Goal: Use online tool/utility: Use online tool/utility

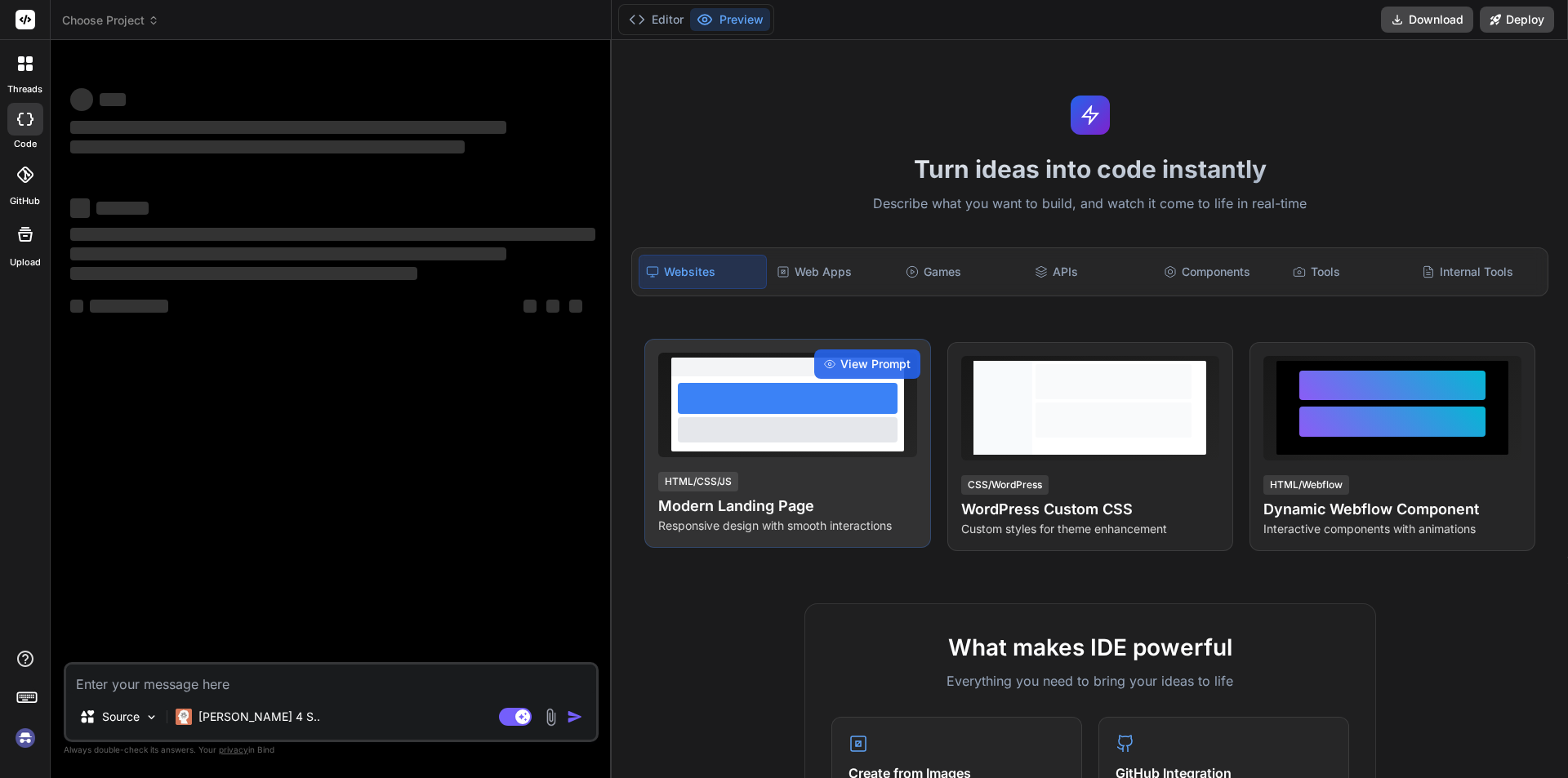
type textarea "x"
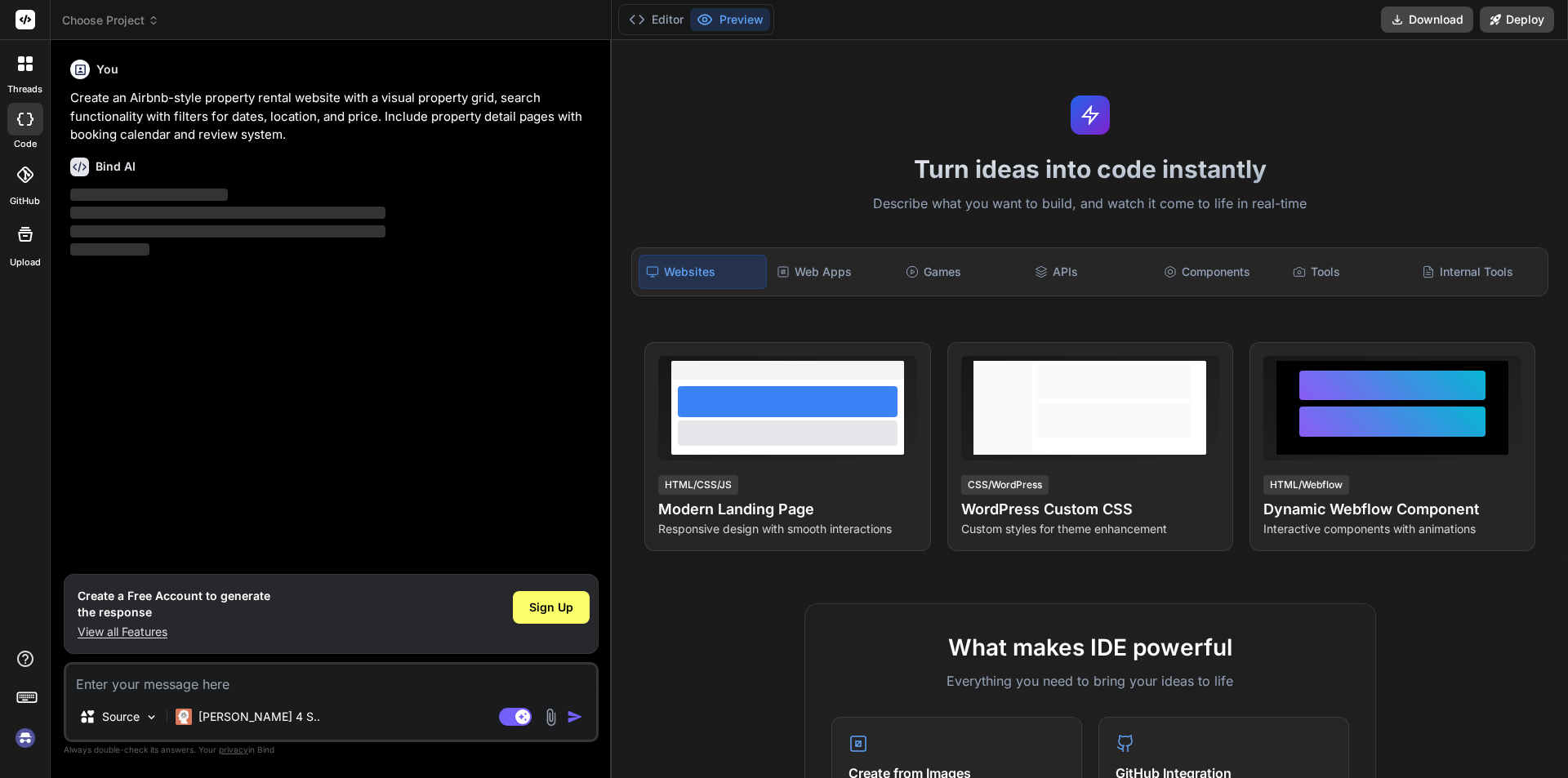
click at [303, 124] on p "Create an Airbnb-style property rental website with a visual property grid, sea…" at bounding box center [332, 116] width 525 height 55
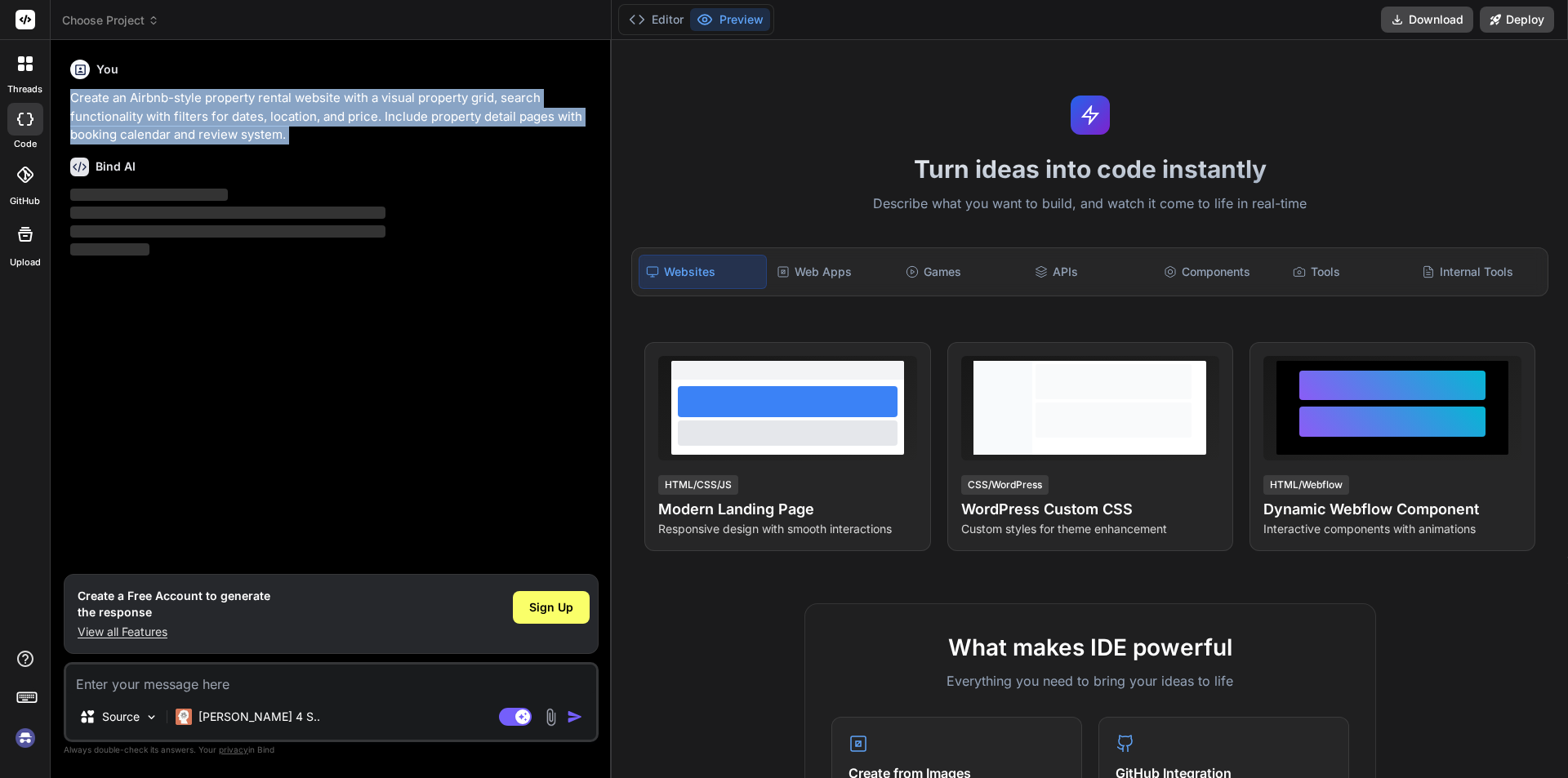
click at [303, 124] on p "Create an Airbnb-style property rental website with a visual property grid, sea…" at bounding box center [332, 116] width 525 height 55
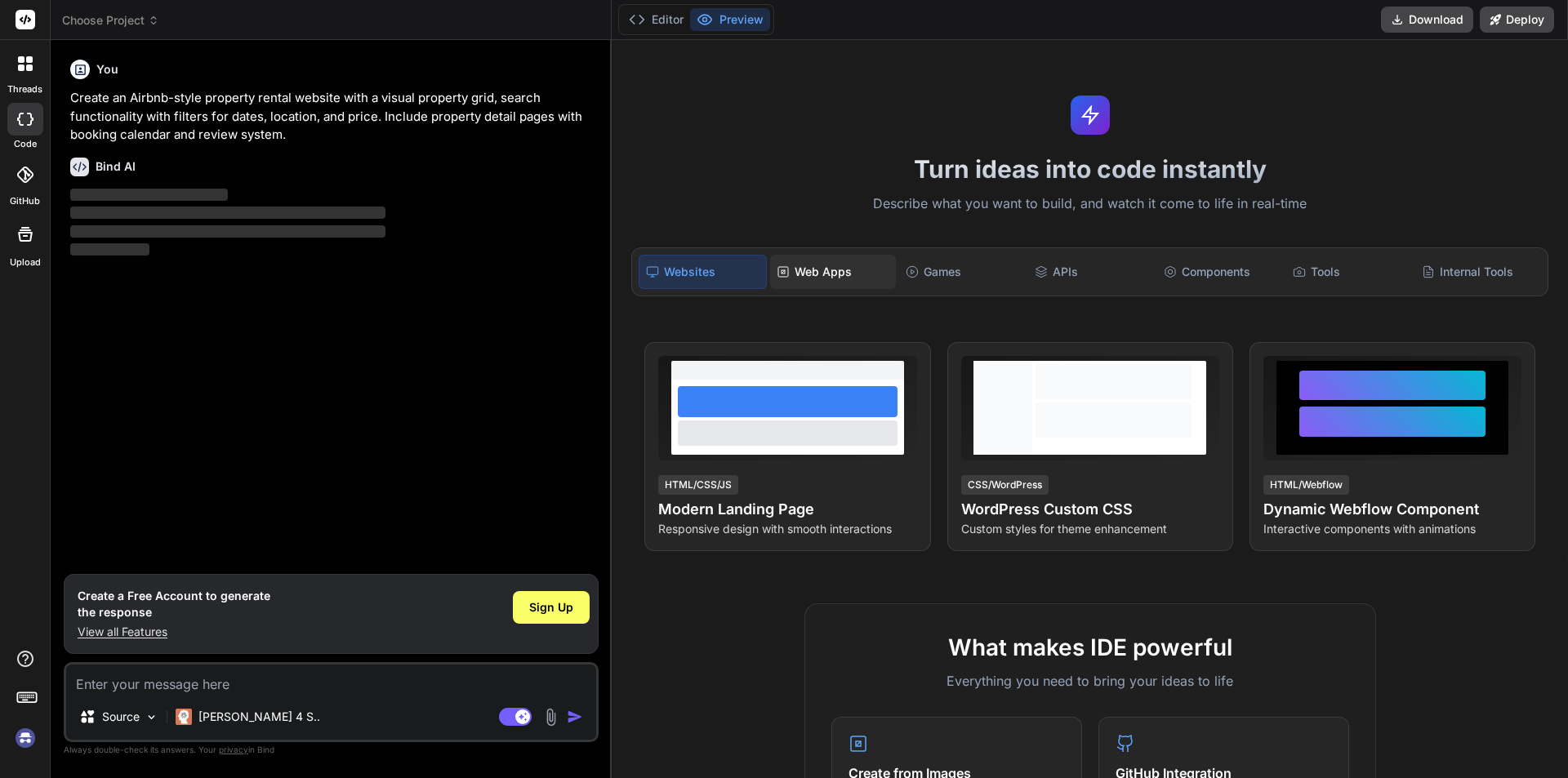
click at [804, 258] on div "Web Apps" at bounding box center [833, 272] width 126 height 34
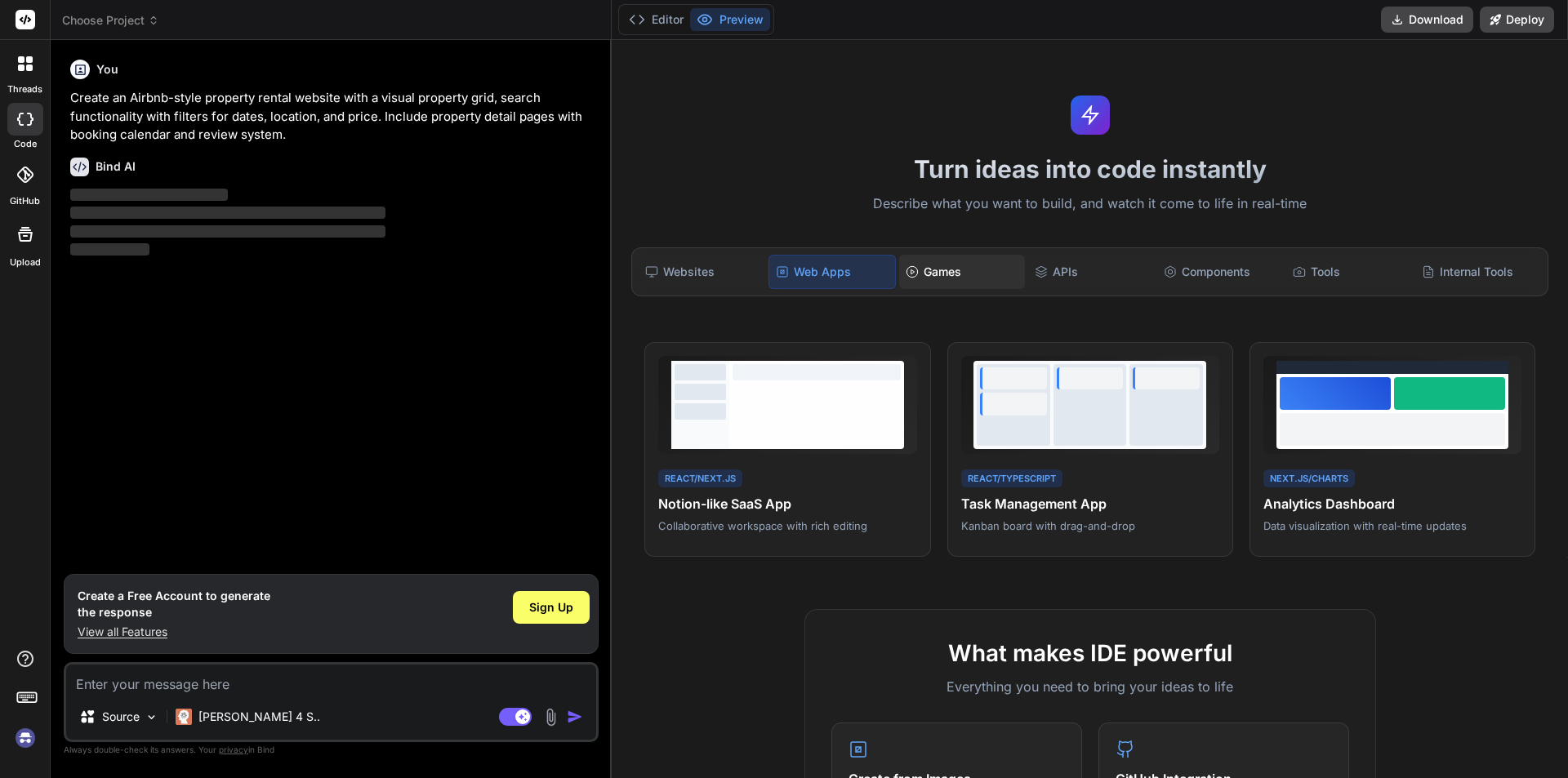
click at [966, 267] on div "Games" at bounding box center [962, 272] width 126 height 34
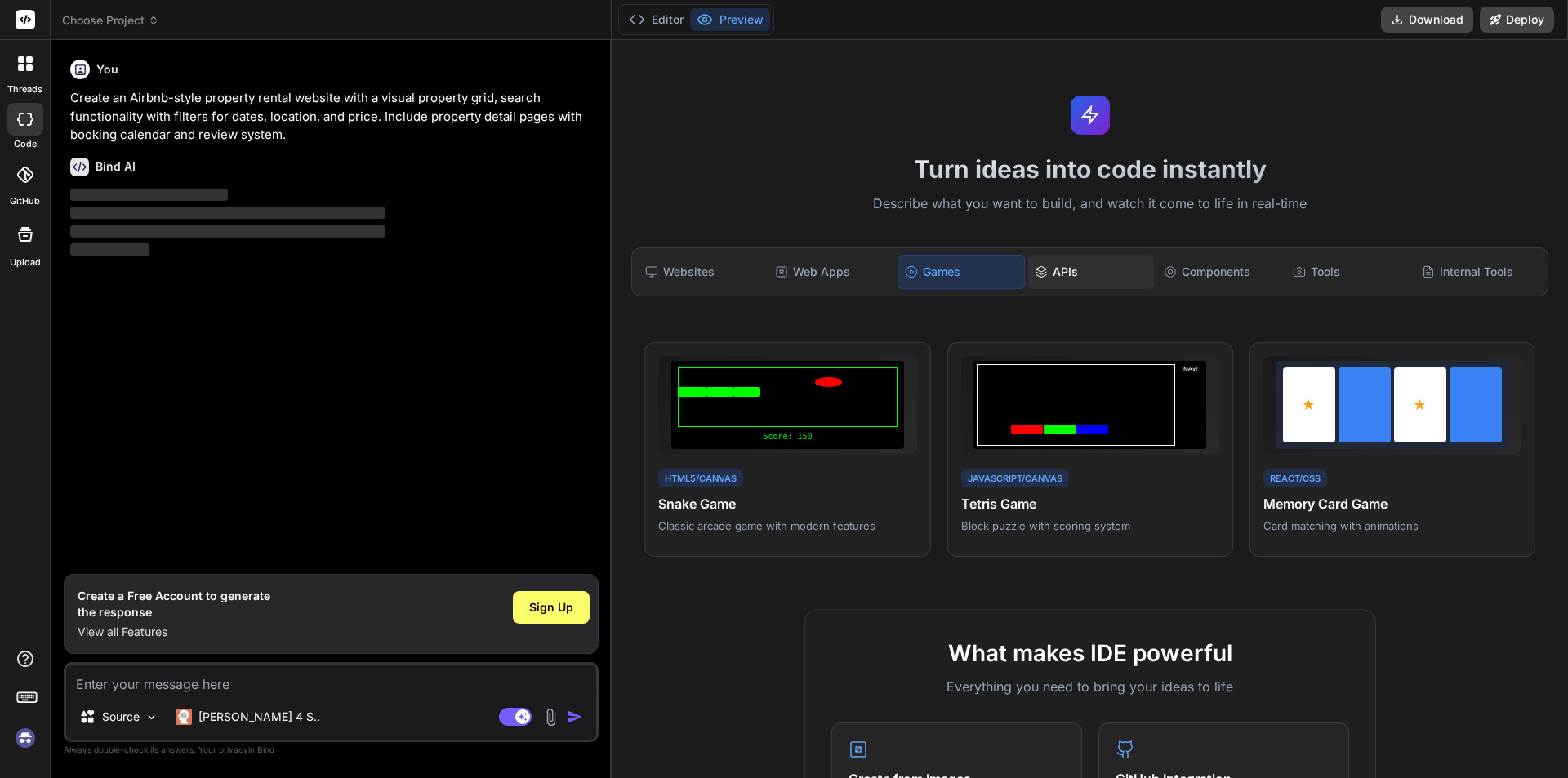
click at [1137, 267] on div "APIs" at bounding box center [1091, 272] width 126 height 34
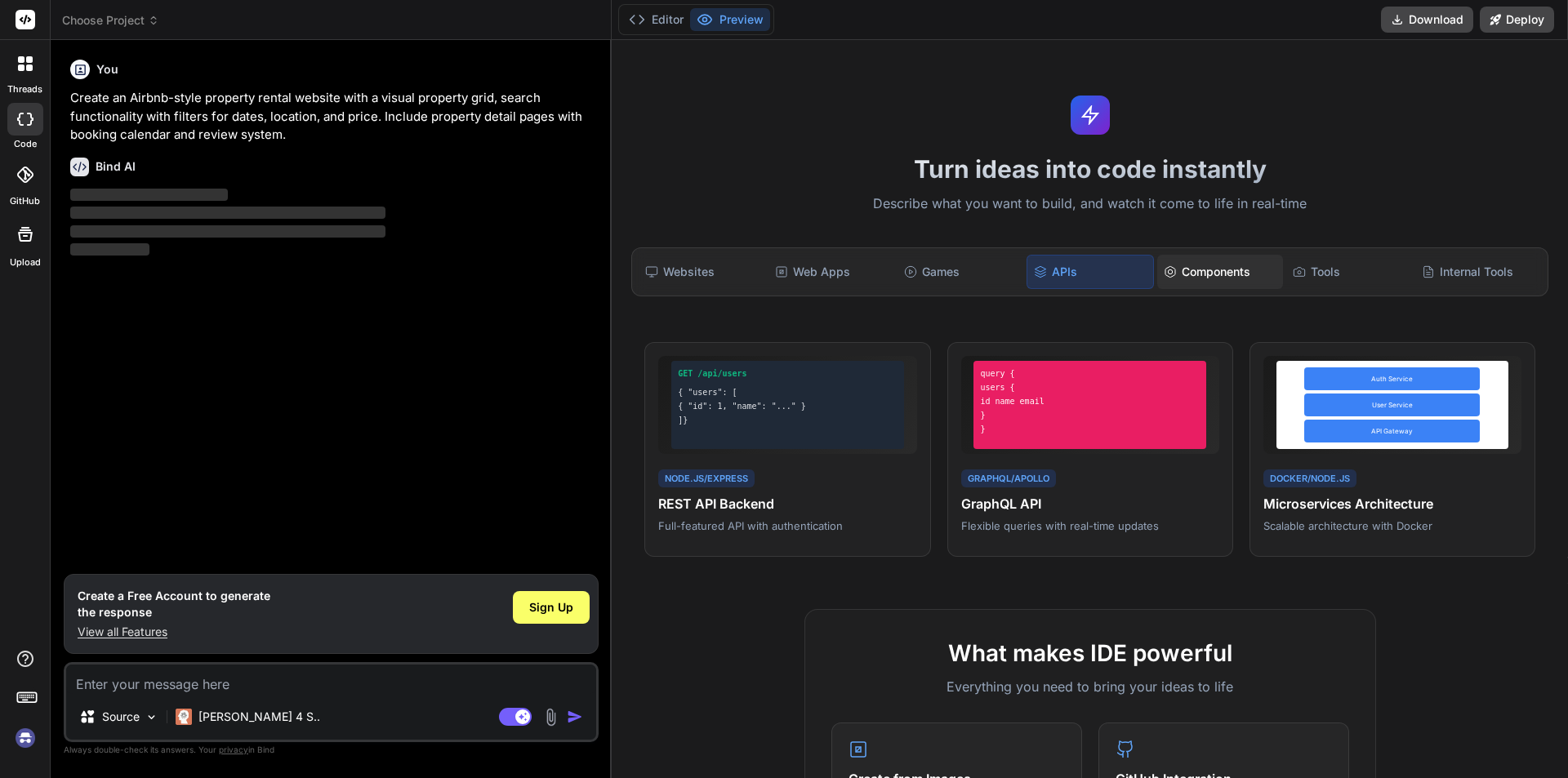
click at [1244, 260] on div "Components" at bounding box center [1220, 272] width 126 height 34
